Goal: Task Accomplishment & Management: Use online tool/utility

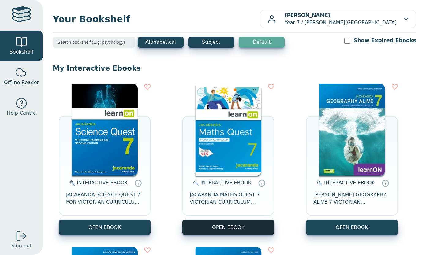
click at [228, 232] on button "OPEN EBOOK" at bounding box center [228, 227] width 92 height 15
click at [208, 225] on button "OPEN EBOOK" at bounding box center [228, 227] width 92 height 15
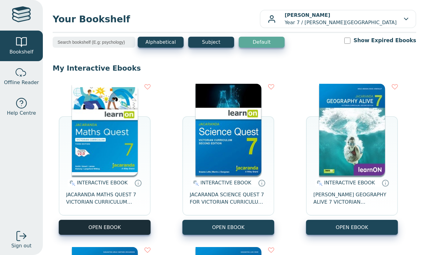
click at [135, 225] on button "OPEN EBOOK" at bounding box center [105, 227] width 92 height 15
